Goal: Information Seeking & Learning: Find specific fact

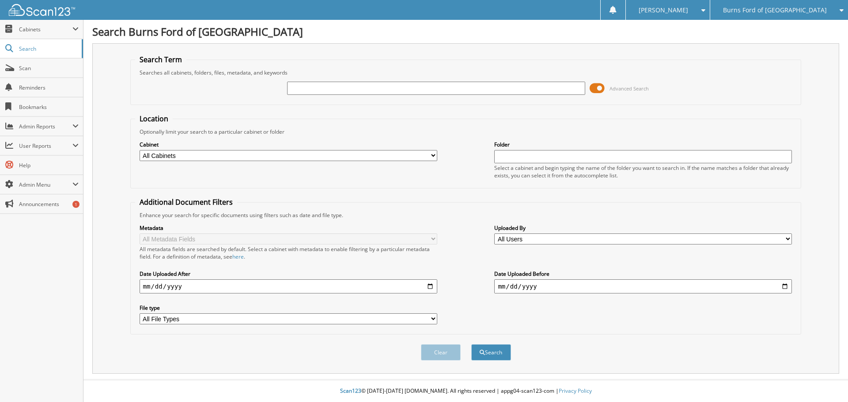
click at [325, 87] on input "text" at bounding box center [436, 88] width 298 height 13
type input "F"
type input "LFA74421"
click at [492, 350] on button "Search" at bounding box center [491, 353] width 40 height 16
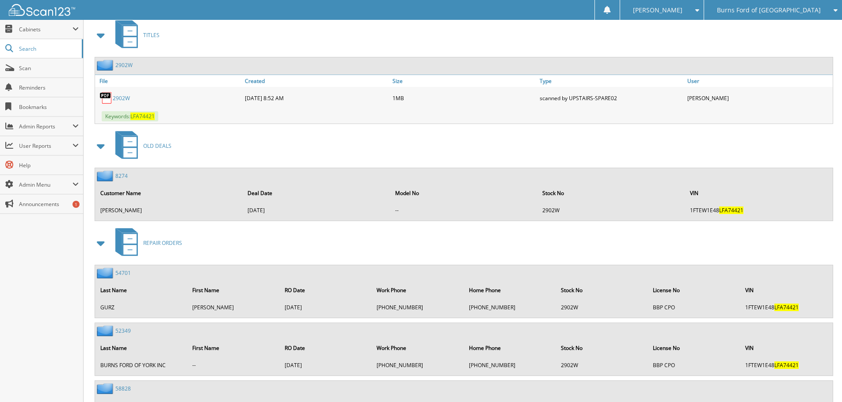
scroll to position [332, 0]
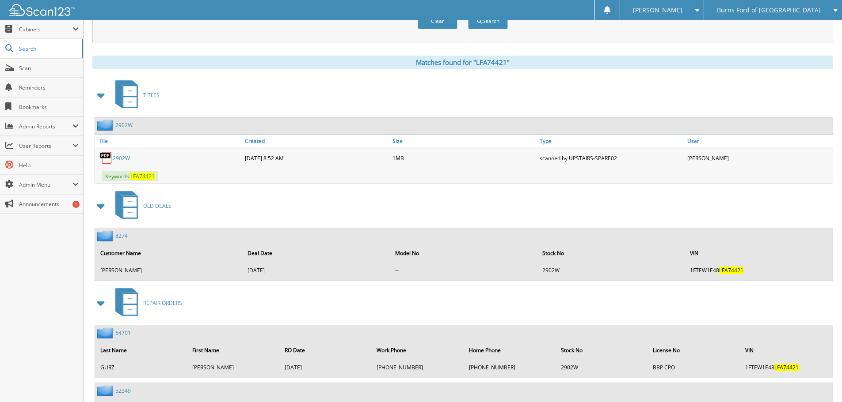
click at [123, 127] on link "2902W" at bounding box center [123, 125] width 17 height 8
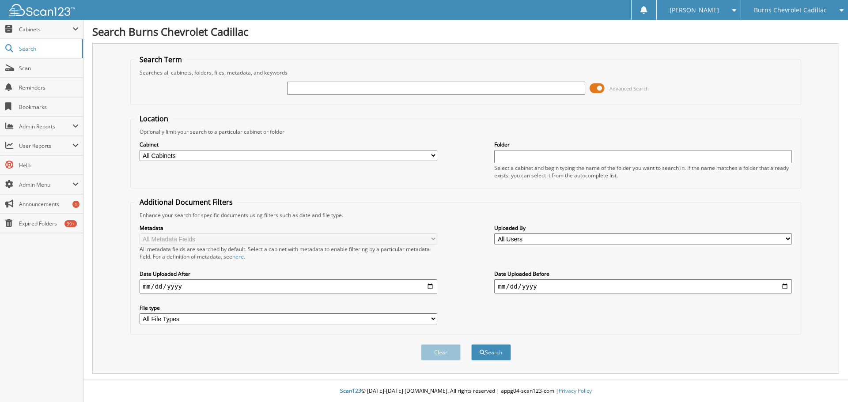
click at [315, 85] on input "text" at bounding box center [436, 88] width 298 height 13
type input "MF092677"
click at [500, 349] on button "Search" at bounding box center [491, 353] width 40 height 16
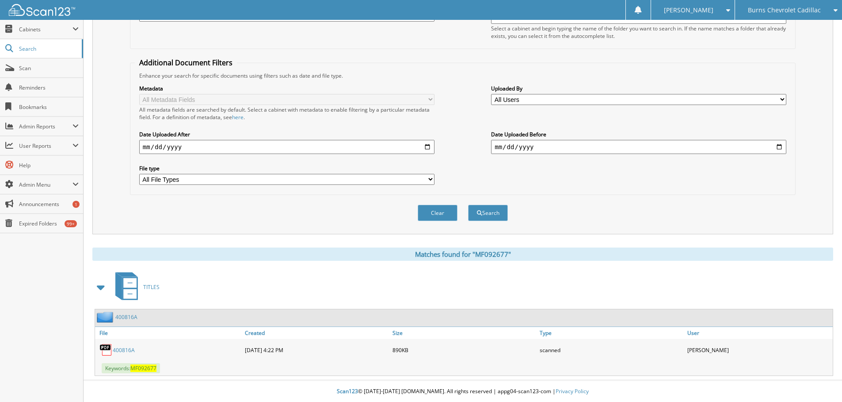
scroll to position [140, 0]
click at [121, 350] on link "400816A" at bounding box center [124, 350] width 22 height 8
click at [782, 13] on span "Burns Chevrolet Cadillac" at bounding box center [783, 10] width 73 height 5
click at [772, 56] on link "Burns Ford of [GEOGRAPHIC_DATA]" at bounding box center [788, 63] width 107 height 24
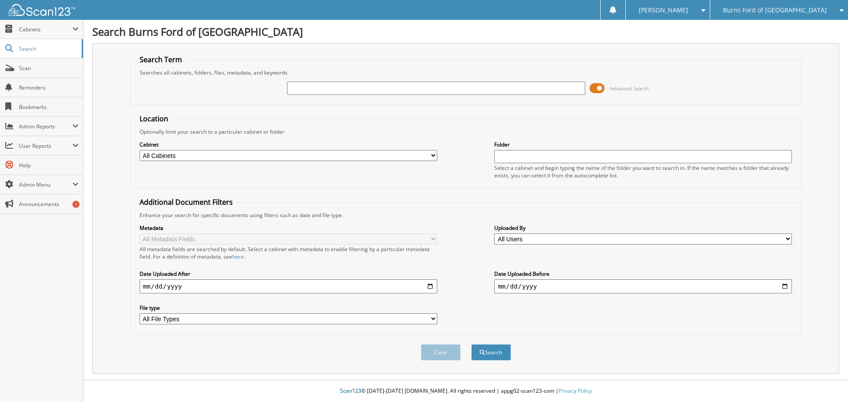
click at [321, 88] on input "text" at bounding box center [436, 88] width 298 height 13
type input "GKF26130"
click at [493, 353] on button "Search" at bounding box center [491, 353] width 40 height 16
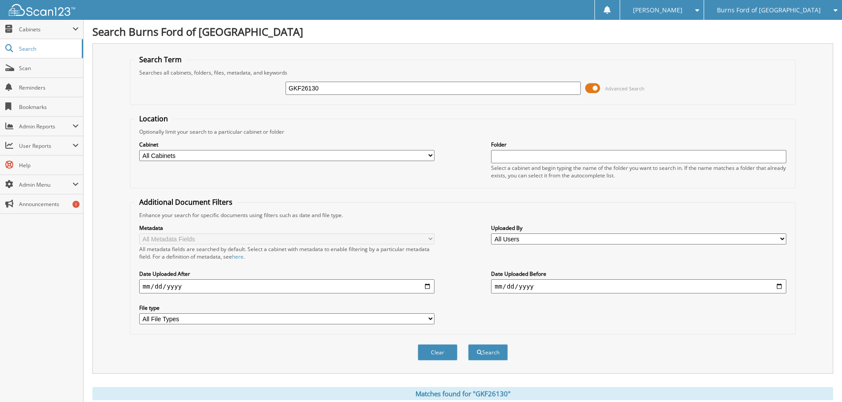
click at [362, 92] on input "GKF26130" at bounding box center [432, 88] width 295 height 13
type input "220099"
click at [468, 345] on button "Search" at bounding box center [488, 353] width 40 height 16
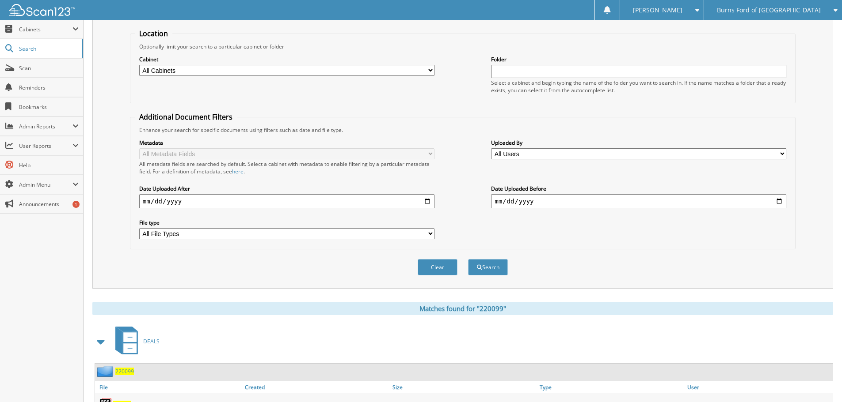
scroll to position [140, 0]
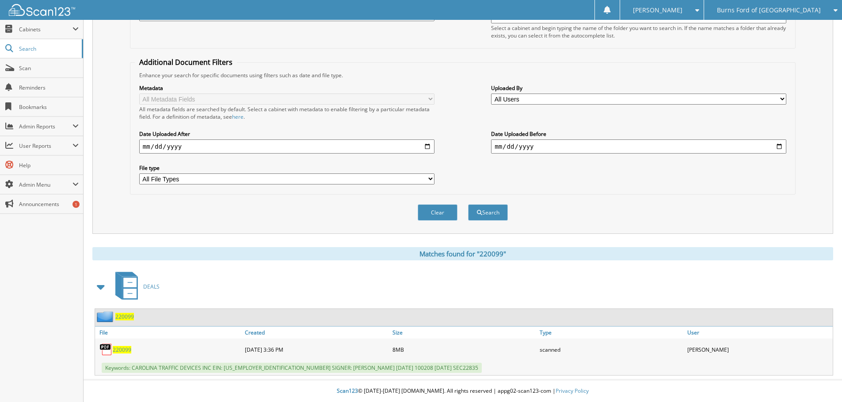
click at [125, 349] on span "220099" at bounding box center [122, 350] width 19 height 8
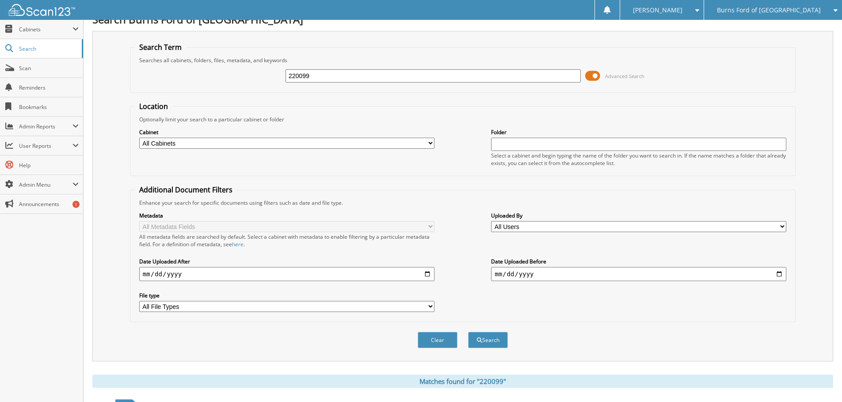
scroll to position [0, 0]
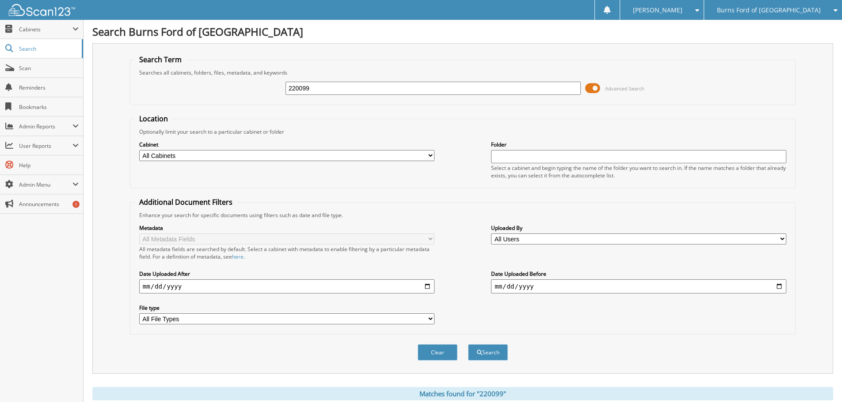
click at [315, 87] on input "220099" at bounding box center [432, 88] width 295 height 13
